Goal: Transaction & Acquisition: Purchase product/service

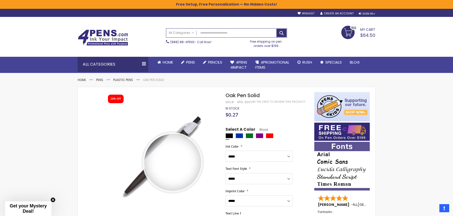
select select "****"
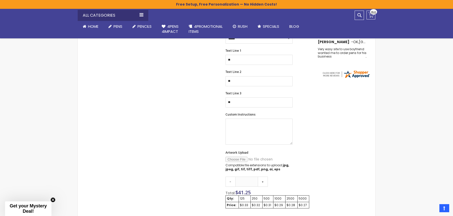
scroll to position [162, 0]
click at [370, 16] on link "My Cart $64.50 150 150 items" at bounding box center [371, 15] width 9 height 9
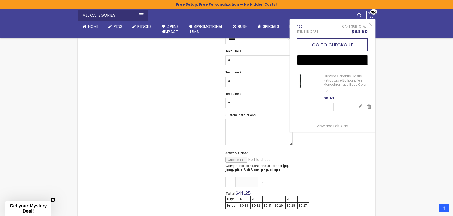
click at [333, 46] on button "Go to Checkout" at bounding box center [332, 44] width 71 height 13
